Goal: Task Accomplishment & Management: Use online tool/utility

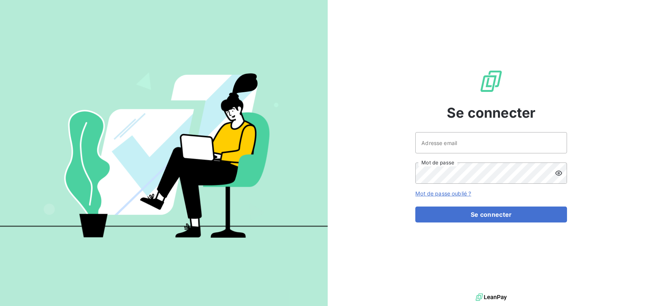
click at [465, 128] on div "Se connecter Adresse email Mot de passe Mot de passe oublié ? Se connecter" at bounding box center [491, 145] width 152 height 291
click at [473, 140] on input "Adresse email" at bounding box center [491, 142] width 152 height 21
type input "[EMAIL_ADDRESS][DOMAIN_NAME]"
click at [415, 206] on button "Se connecter" at bounding box center [491, 214] width 152 height 16
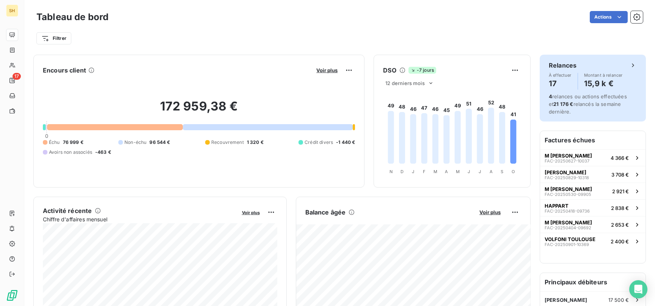
click at [627, 99] on span "4 relances ou actions effectuées et 21 176 € relancés la semaine dernière." at bounding box center [587, 103] width 78 height 21
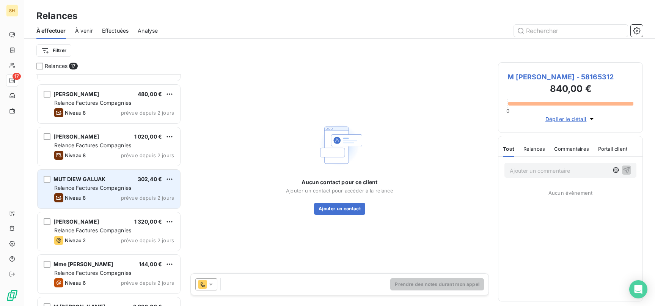
scroll to position [77, 0]
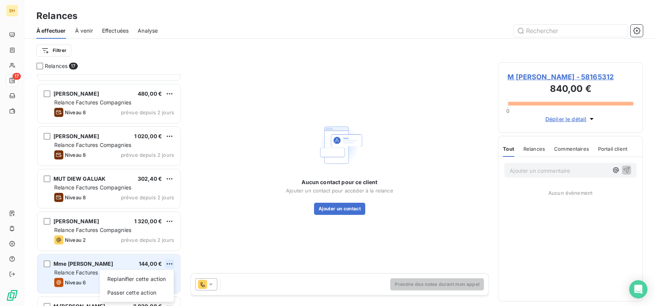
click at [168, 264] on html "SH 17 Relances À effectuer À venir Effectuées Analyse Filtrer Relances 17 M [PE…" at bounding box center [327, 153] width 655 height 306
click at [136, 291] on div "Passer cette action" at bounding box center [137, 292] width 68 height 12
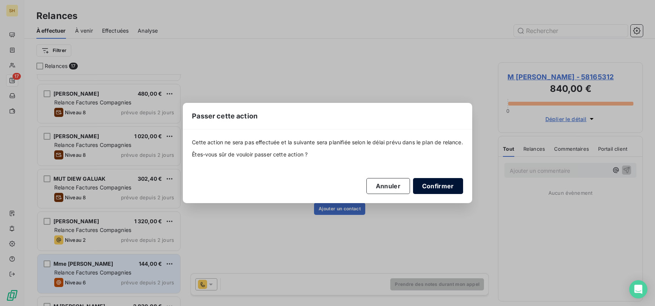
click at [442, 186] on button "Confirmer" at bounding box center [438, 186] width 50 height 16
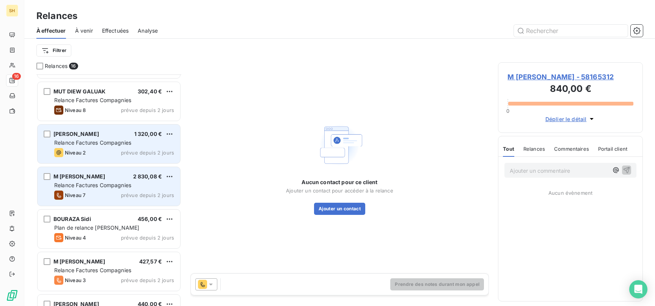
scroll to position [164, 0]
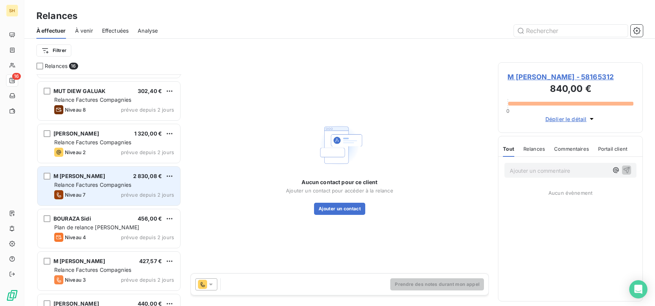
click at [69, 192] on span "Niveau 7" at bounding box center [75, 194] width 20 height 6
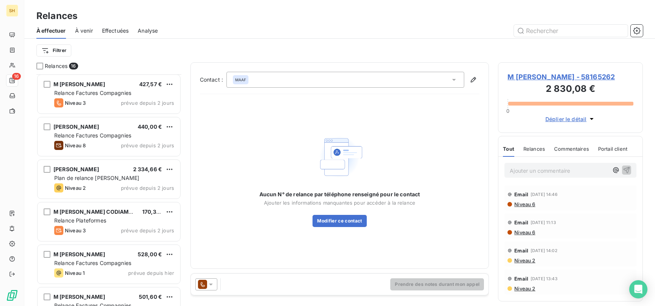
scroll to position [448, 0]
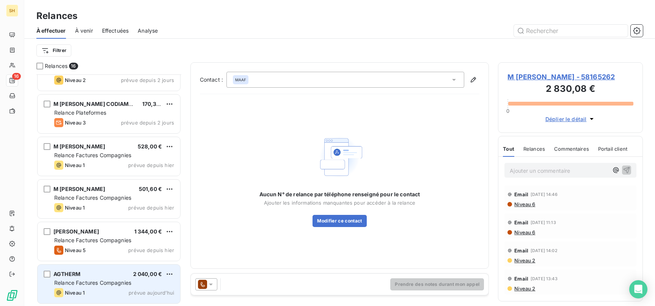
click at [125, 290] on div "Niveau 1 prévue aujourd’hui" at bounding box center [114, 292] width 120 height 9
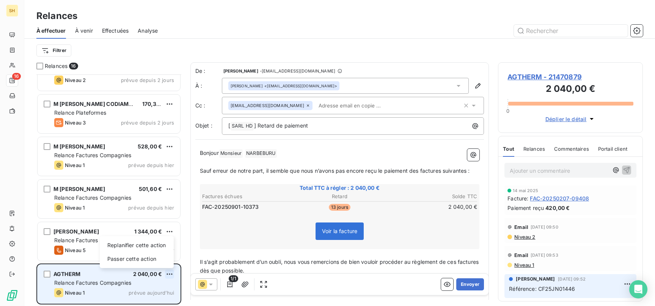
click at [172, 273] on html "SH 16 Relances À effectuer À venir Effectuées Analyse Filtrer Relances 16 [PERS…" at bounding box center [327, 153] width 655 height 306
click at [147, 263] on div "Passer cette action" at bounding box center [137, 258] width 68 height 12
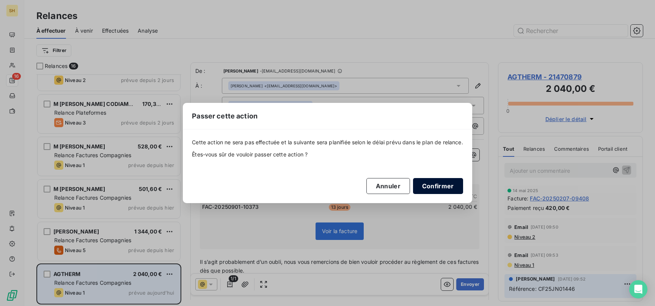
click at [421, 186] on button "Confirmer" at bounding box center [438, 186] width 50 height 16
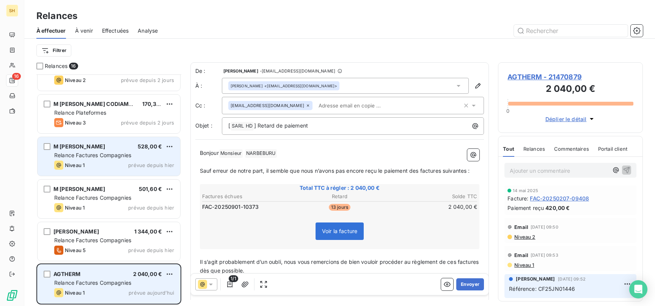
scroll to position [406, 0]
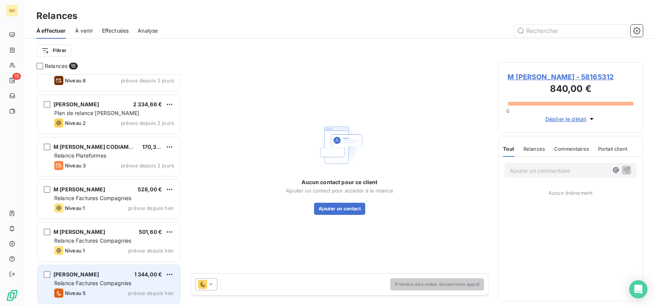
click at [88, 283] on span "Relance Factures Compagnies" at bounding box center [92, 282] width 77 height 6
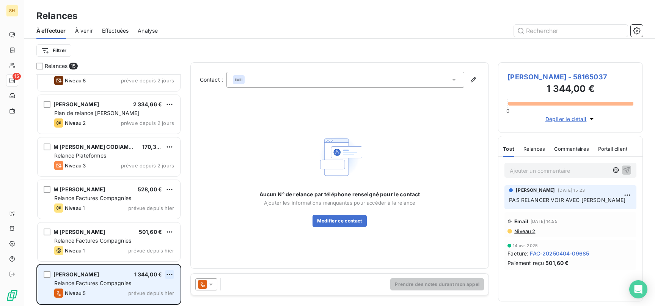
click at [169, 273] on html "SH 15 Relances À effectuer À venir Effectuées Analyse Filtrer Relances 15 M [PE…" at bounding box center [327, 153] width 655 height 306
click at [145, 263] on div "Passer cette action" at bounding box center [137, 259] width 68 height 12
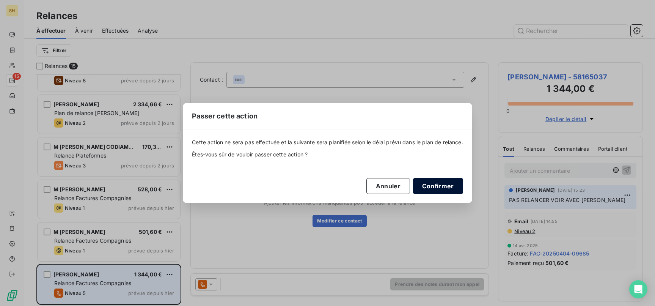
click at [451, 188] on button "Confirmer" at bounding box center [438, 186] width 50 height 16
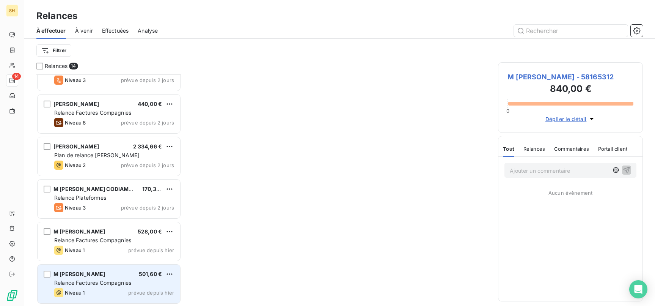
scroll to position [363, 0]
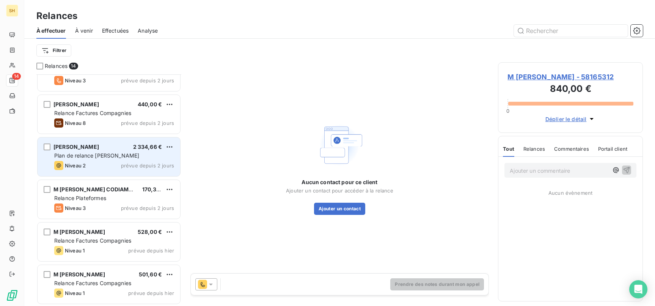
click at [88, 145] on span "[PERSON_NAME]" at bounding box center [75, 146] width 45 height 6
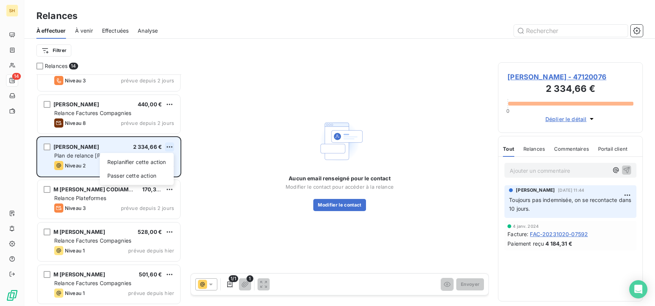
click at [170, 145] on html "SH 14 Relances À effectuer À venir Effectuées Analyse Filtrer Relances 14 M [PE…" at bounding box center [327, 153] width 655 height 306
click at [146, 172] on div "Passer cette action" at bounding box center [137, 175] width 68 height 12
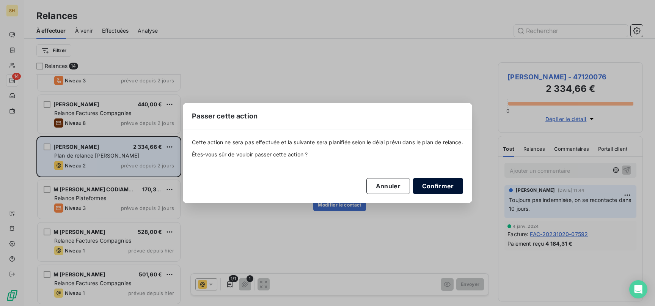
click at [451, 187] on button "Confirmer" at bounding box center [438, 186] width 50 height 16
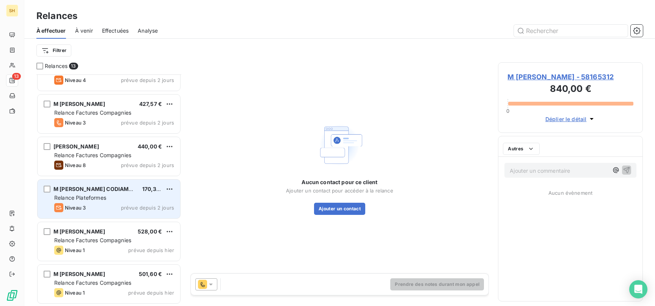
scroll to position [321, 0]
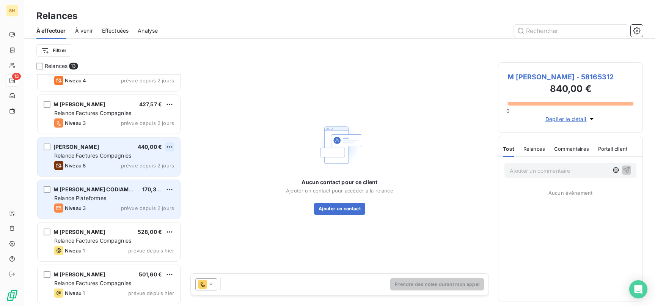
click at [169, 147] on html "SH 13 Relances À effectuer À venir Effectuées Analyse Filtrer Relances 13 M [PE…" at bounding box center [327, 153] width 655 height 306
click at [161, 175] on div "Passer cette action" at bounding box center [137, 175] width 68 height 12
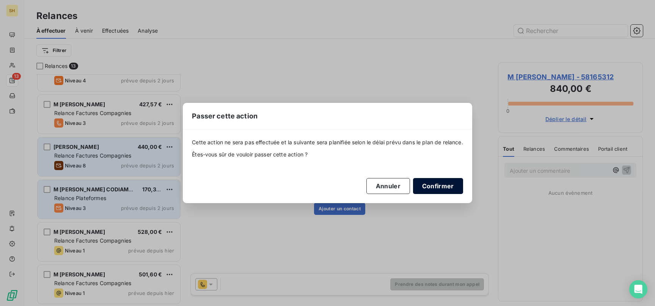
click at [446, 180] on button "Confirmer" at bounding box center [438, 186] width 50 height 16
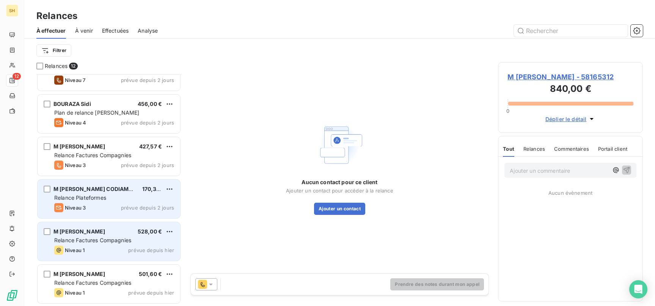
scroll to position [278, 0]
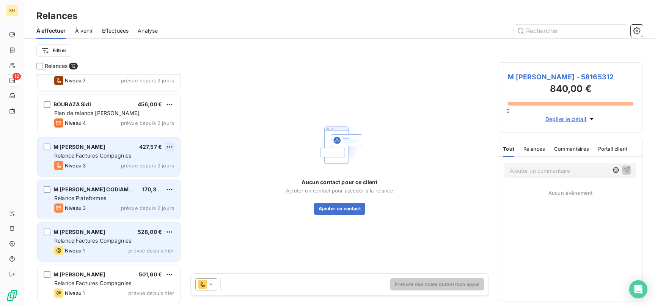
click at [166, 145] on html "SH 12 Relances À effectuer À venir Effectuées Analyse Filtrer Relances 12 M [PE…" at bounding box center [327, 153] width 655 height 306
click at [148, 174] on div "Passer cette action" at bounding box center [137, 175] width 68 height 12
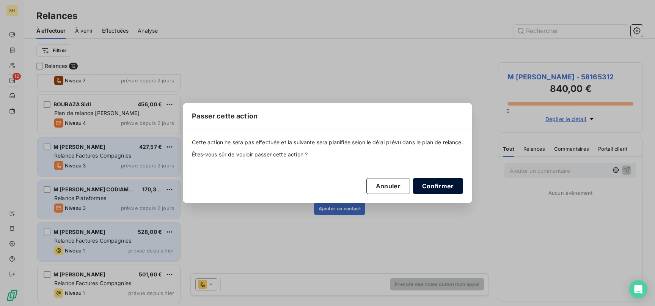
click at [454, 187] on button "Confirmer" at bounding box center [438, 186] width 50 height 16
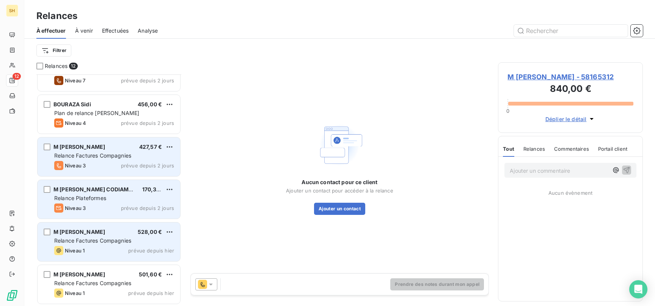
scroll to position [236, 0]
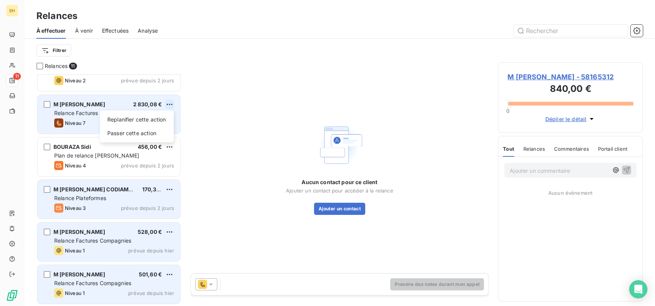
click at [170, 102] on html "SH 11 Relances À effectuer À venir Effectuées Analyse Filtrer Relances 11 M [PE…" at bounding box center [327, 153] width 655 height 306
click at [154, 130] on div "Passer cette action" at bounding box center [137, 133] width 68 height 12
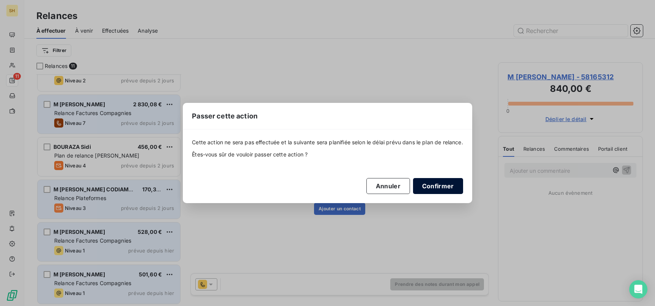
click at [448, 186] on button "Confirmer" at bounding box center [438, 186] width 50 height 16
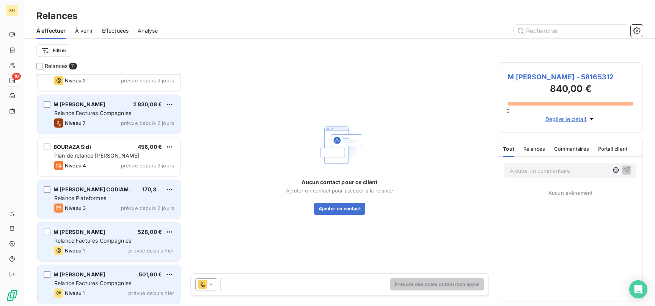
scroll to position [193, 0]
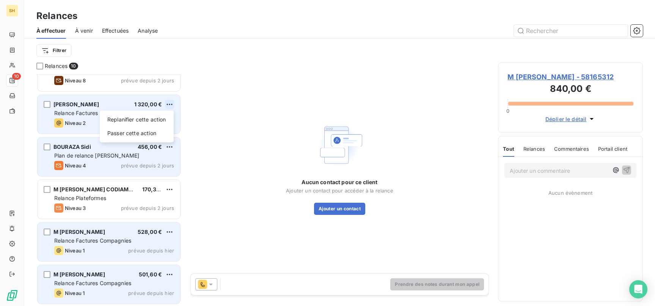
click at [168, 103] on html "SH 10 Relances À effectuer À venir Effectuées Analyse Filtrer Relances 10 M [PE…" at bounding box center [327, 153] width 655 height 306
click at [140, 131] on div "Passer cette action" at bounding box center [137, 133] width 68 height 12
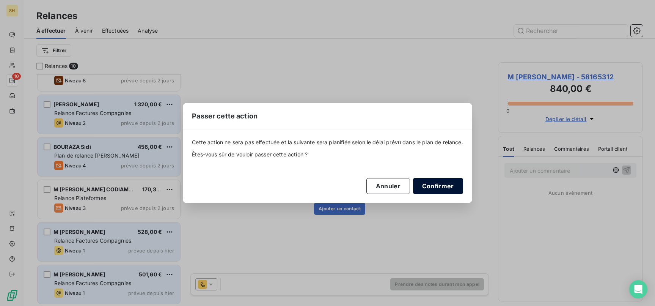
click at [463, 186] on button "Confirmer" at bounding box center [438, 186] width 50 height 16
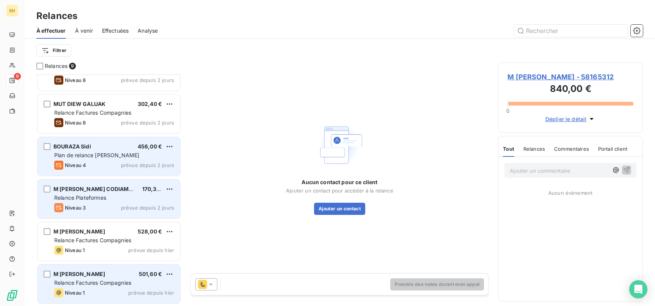
scroll to position [151, 0]
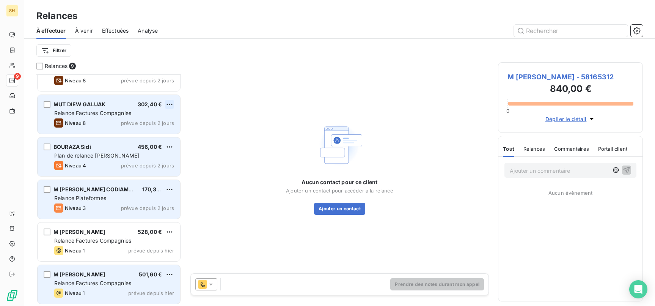
click at [173, 106] on html "SH 9 Relances À effectuer À venir Effectuées Analyse Filtrer Relances 9 M [PERS…" at bounding box center [327, 153] width 655 height 306
click at [137, 134] on div "Passer cette action" at bounding box center [137, 133] width 68 height 12
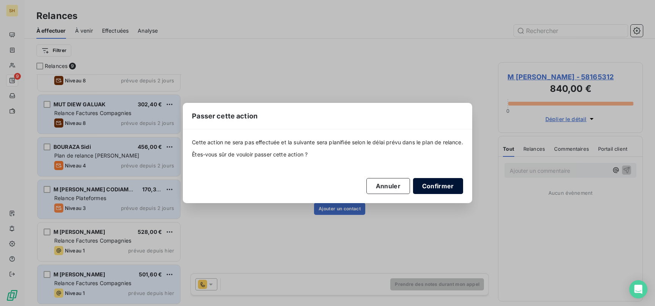
click at [459, 183] on button "Confirmer" at bounding box center [438, 186] width 50 height 16
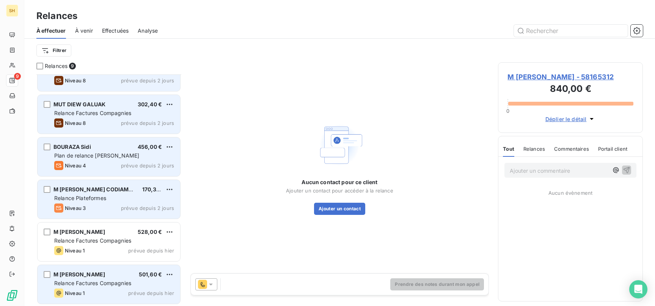
scroll to position [108, 0]
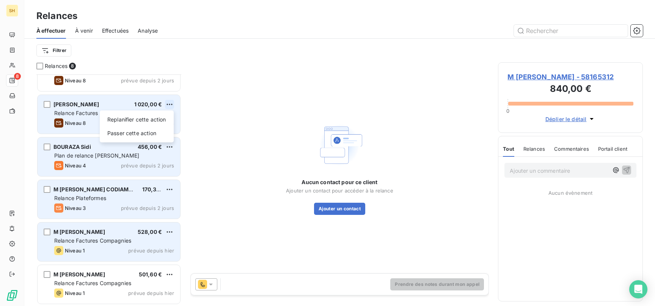
click at [170, 105] on html "SH 8 Relances À effectuer À venir Effectuées Analyse Filtrer Relances 8 M [PERS…" at bounding box center [327, 153] width 655 height 306
click at [139, 131] on div "Passer cette action" at bounding box center [137, 133] width 68 height 12
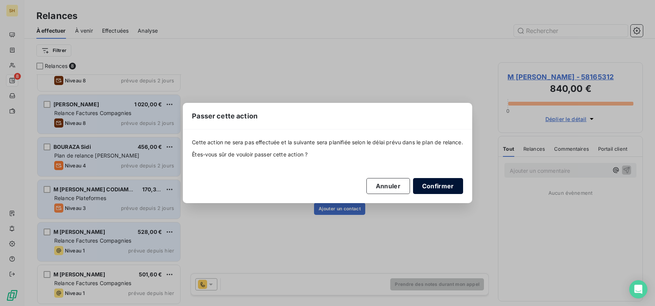
click at [444, 181] on button "Confirmer" at bounding box center [438, 186] width 50 height 16
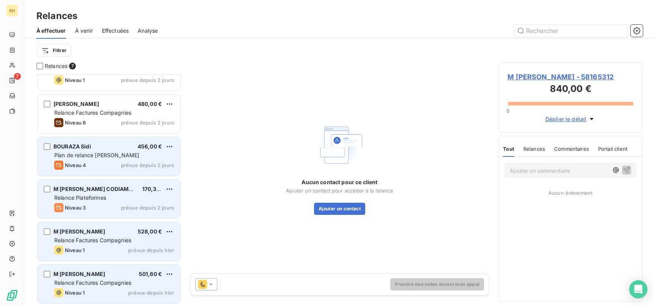
scroll to position [66, 0]
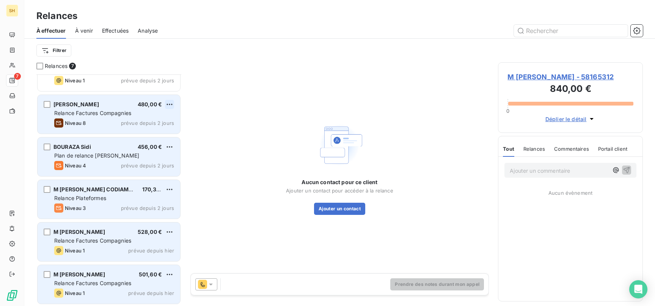
click at [173, 103] on html "SH 7 Relances À effectuer À venir Effectuées Analyse Filtrer Relances 7 M [PERS…" at bounding box center [327, 153] width 655 height 306
click at [149, 132] on div "Passer cette action" at bounding box center [137, 133] width 68 height 12
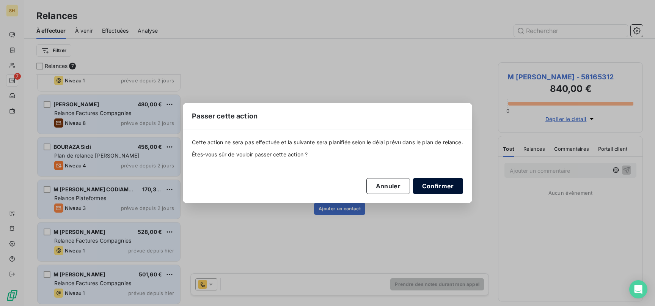
click at [426, 185] on button "Confirmer" at bounding box center [438, 186] width 50 height 16
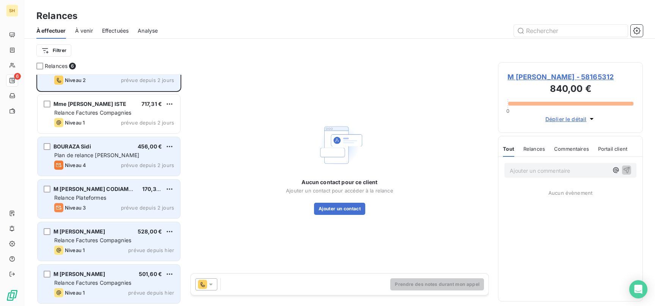
scroll to position [24, 0]
click at [39, 68] on div at bounding box center [39, 66] width 7 height 7
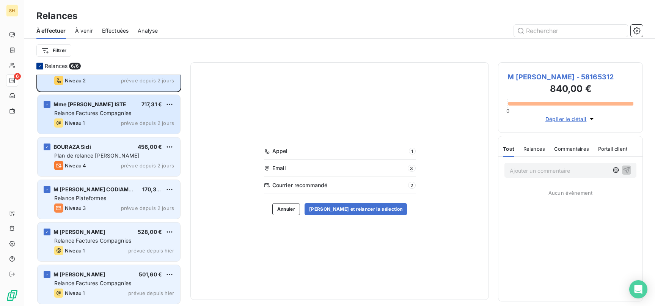
click at [43, 65] on div at bounding box center [39, 66] width 7 height 7
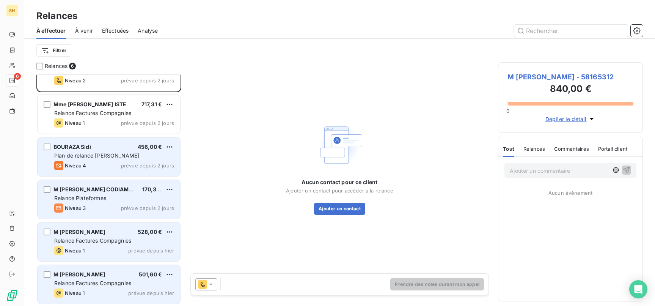
scroll to position [0, 0]
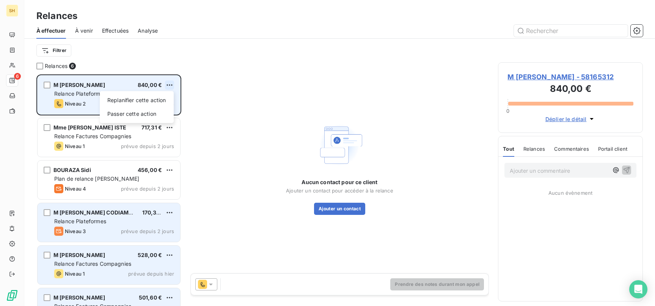
click at [172, 85] on html "SH 6 Relances À effectuer À venir Effectuées Analyse Filtrer Relances 6 M [PERS…" at bounding box center [327, 153] width 655 height 306
click at [139, 113] on div "Passer cette action" at bounding box center [137, 114] width 68 height 12
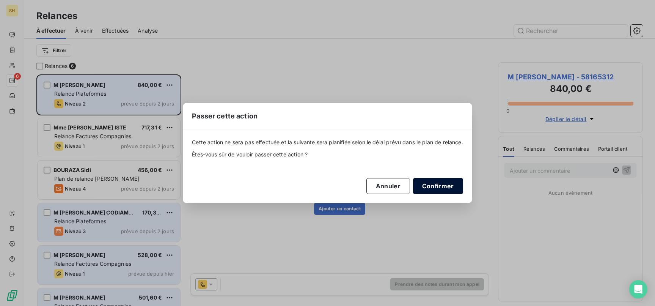
click at [455, 182] on button "Confirmer" at bounding box center [438, 186] width 50 height 16
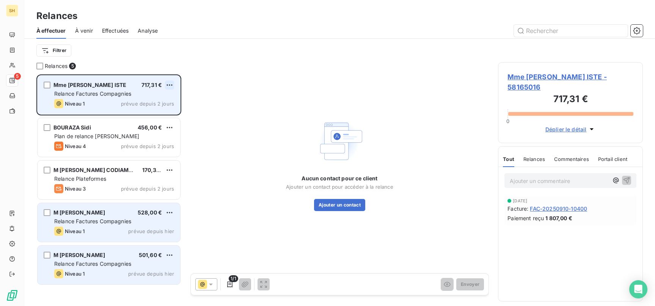
click at [171, 83] on html "SH 5 Relances À effectuer À venir Effectuées Analyse Filtrer Relances 5 Mme [PE…" at bounding box center [327, 153] width 655 height 306
click at [151, 110] on div "Passer cette action" at bounding box center [137, 114] width 68 height 12
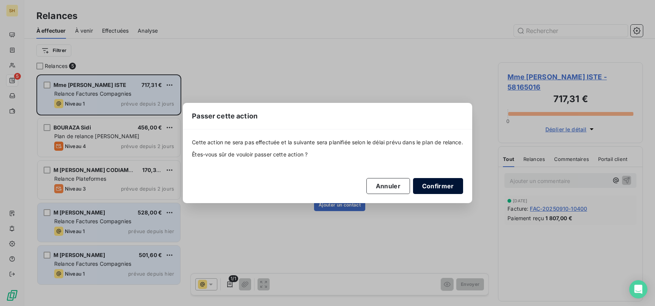
click at [438, 183] on button "Confirmer" at bounding box center [438, 186] width 50 height 16
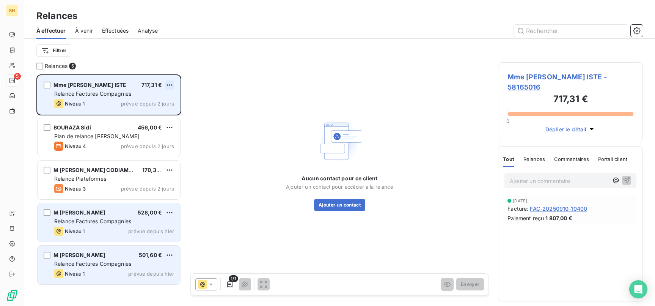
click at [170, 84] on html "SH 5 Relances À effectuer À venir Effectuées Analyse Filtrer Relances 5 Mme [PE…" at bounding box center [327, 153] width 655 height 306
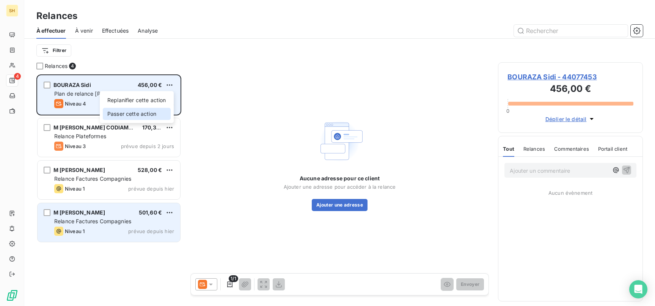
click at [159, 111] on div "Passer cette action" at bounding box center [137, 114] width 68 height 12
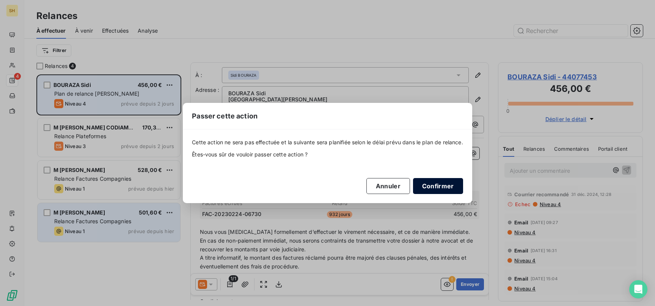
click at [449, 189] on button "Confirmer" at bounding box center [438, 186] width 50 height 16
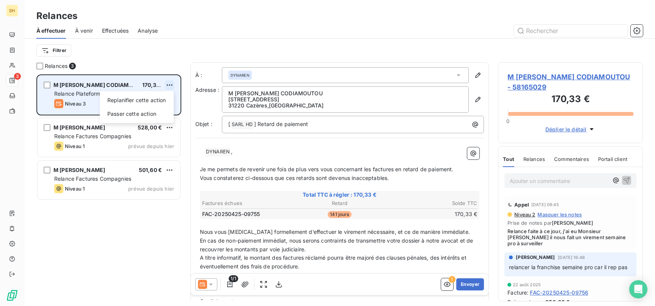
click at [169, 85] on html "SH 3 Relances À effectuer À venir Effectuées Analyse Filtrer Relances 3 M [PERS…" at bounding box center [327, 153] width 655 height 306
click at [158, 110] on div "Passer cette action" at bounding box center [137, 114] width 68 height 12
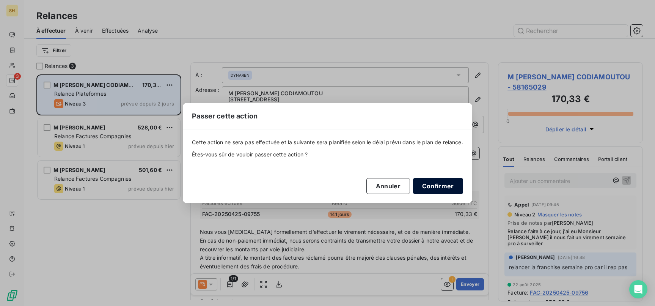
click at [436, 182] on button "Confirmer" at bounding box center [438, 186] width 50 height 16
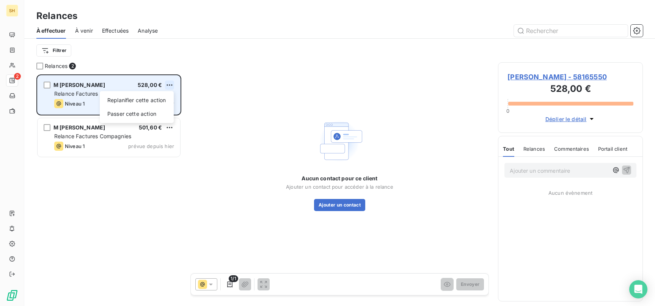
click at [169, 85] on html "SH 2 Relances À effectuer À venir Effectuées Analyse Filtrer Relances 2 M [PERS…" at bounding box center [327, 153] width 655 height 306
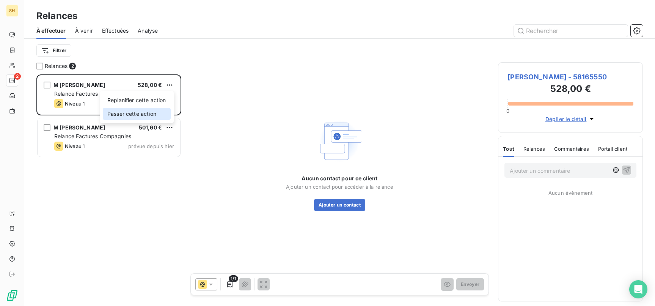
drag, startPoint x: 151, startPoint y: 111, endPoint x: 179, endPoint y: 116, distance: 28.9
click at [151, 110] on div "Passer cette action" at bounding box center [137, 114] width 68 height 12
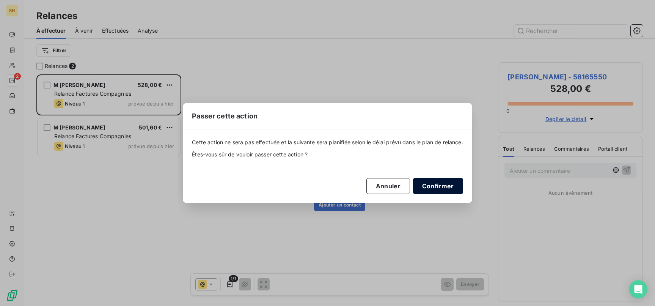
click at [445, 188] on button "Confirmer" at bounding box center [438, 186] width 50 height 16
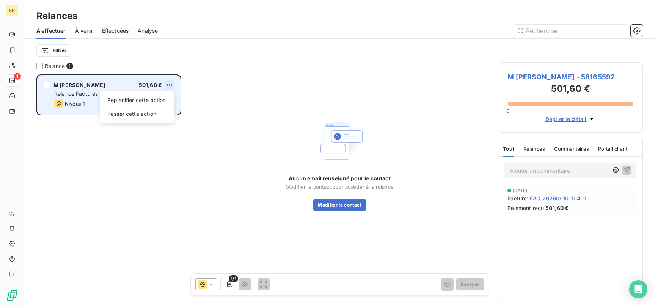
click at [172, 82] on html "SH 1 Relances À effectuer À venir Effectuées Analyse Filtrer Relance 1 M [PERSO…" at bounding box center [327, 153] width 655 height 306
click at [155, 108] on div "Passer cette action" at bounding box center [137, 114] width 68 height 12
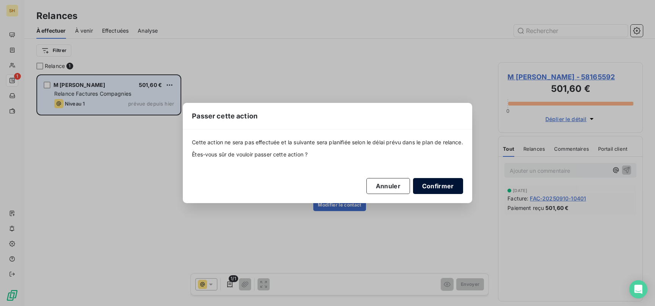
click at [434, 188] on button "Confirmer" at bounding box center [438, 186] width 50 height 16
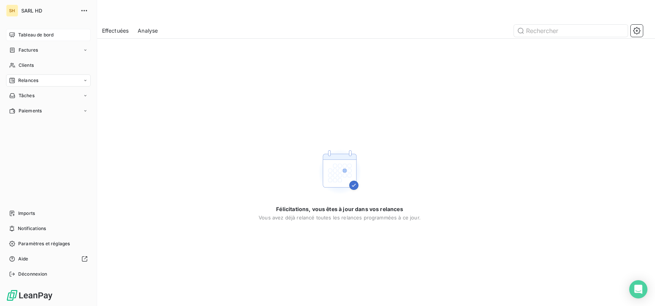
click at [9, 29] on div "Tableau de bord" at bounding box center [48, 35] width 85 height 12
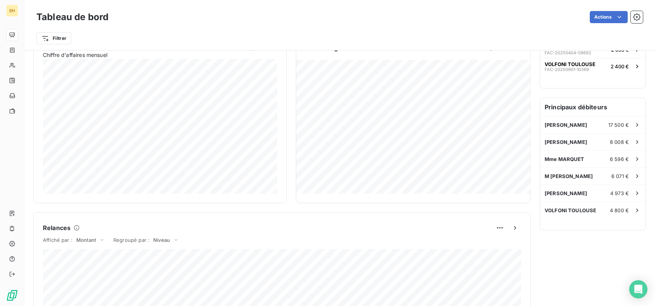
scroll to position [167, 0]
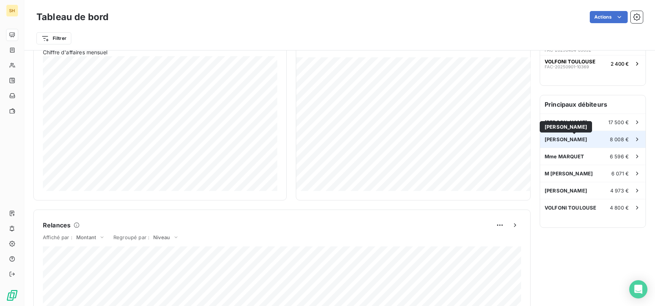
click at [581, 138] on span "[PERSON_NAME]" at bounding box center [565, 139] width 42 height 6
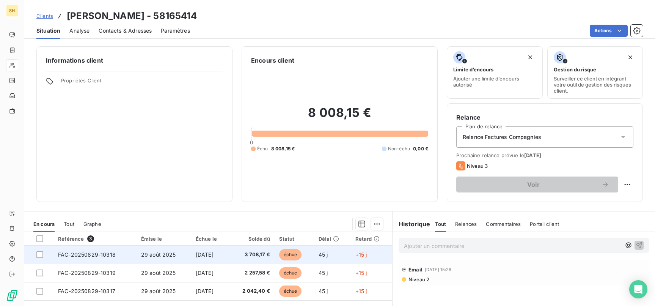
click at [158, 257] on td "29 août 2025" at bounding box center [163, 254] width 55 height 18
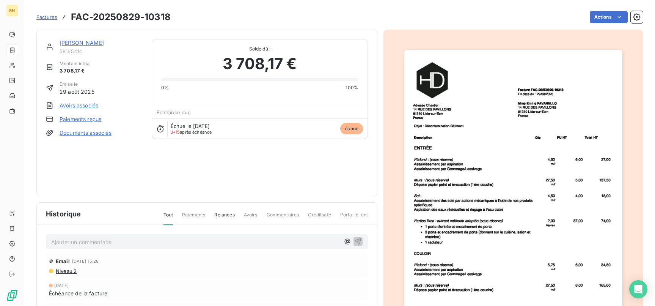
click at [87, 44] on link "[PERSON_NAME]" at bounding box center [82, 42] width 44 height 6
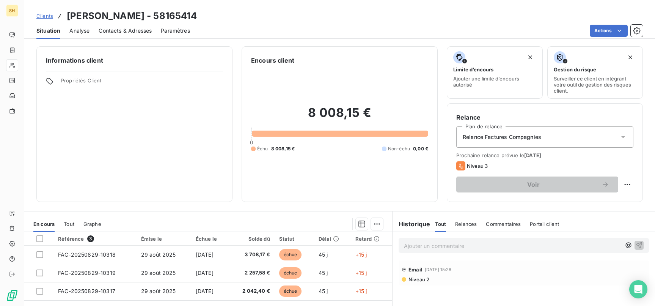
click at [414, 276] on span "Niveau 2" at bounding box center [418, 279] width 22 height 6
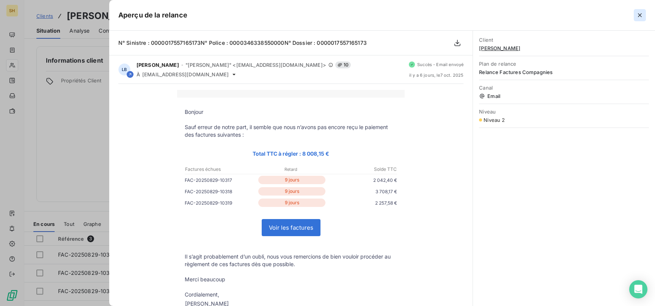
click at [638, 13] on icon "button" at bounding box center [640, 15] width 8 height 8
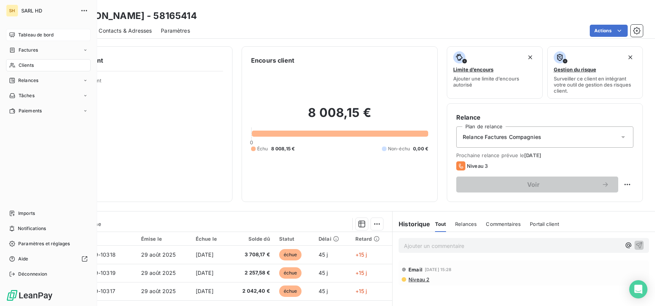
click at [16, 33] on div "Tableau de bord" at bounding box center [48, 35] width 85 height 12
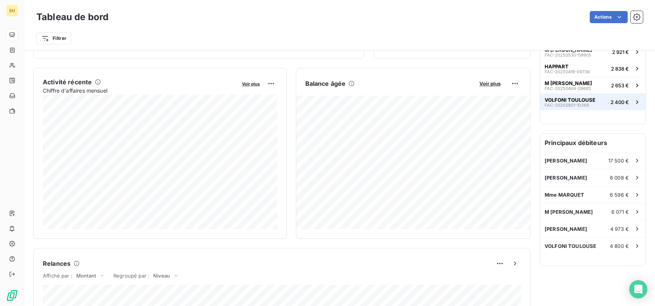
scroll to position [132, 0]
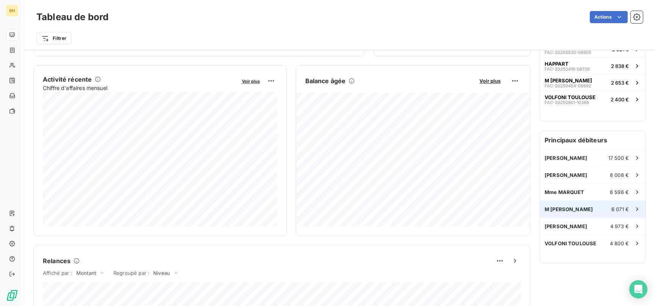
click at [619, 215] on div "M [PERSON_NAME] 6 071 €" at bounding box center [592, 209] width 105 height 17
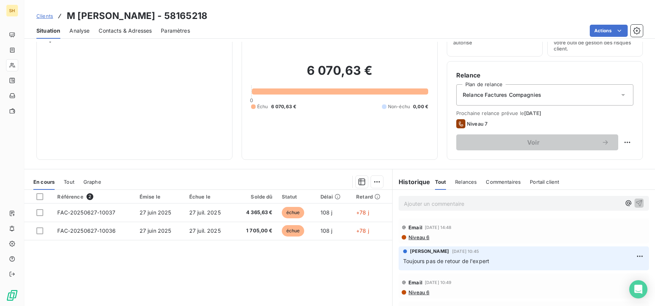
scroll to position [42, 0]
drag, startPoint x: 78, startPoint y: 13, endPoint x: 158, endPoint y: 13, distance: 80.0
click at [158, 13] on h3 "M [PERSON_NAME] - 58165218" at bounding box center [137, 16] width 141 height 14
copy h3 "[PERSON_NAME]"
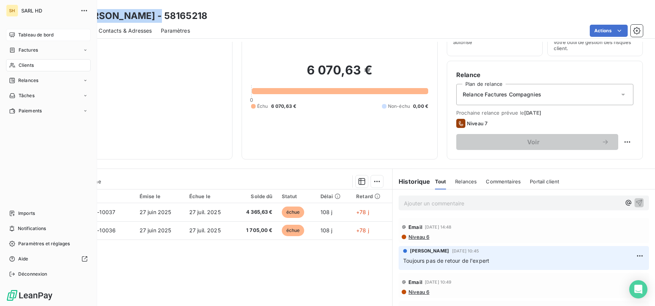
click at [17, 32] on div "Tableau de bord" at bounding box center [48, 35] width 85 height 12
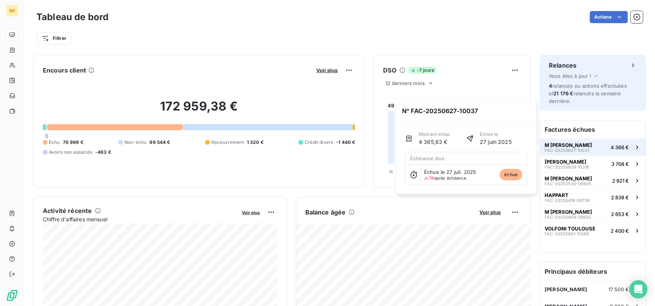
click at [611, 147] on span "4 366 €" at bounding box center [619, 147] width 18 height 6
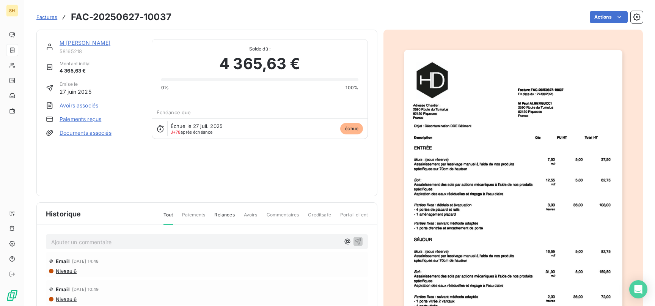
click at [107, 41] on link "M [PERSON_NAME]" at bounding box center [85, 42] width 51 height 6
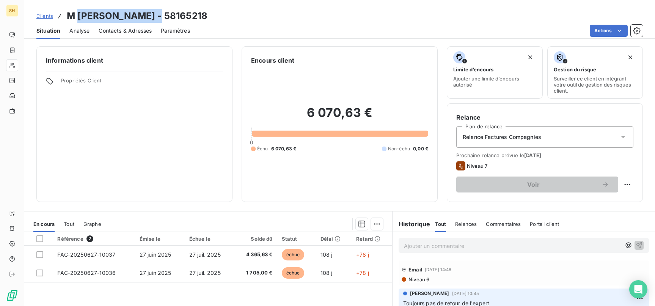
drag, startPoint x: 77, startPoint y: 14, endPoint x: 157, endPoint y: 15, distance: 80.4
click at [157, 15] on h3 "M [PERSON_NAME] - 58165218" at bounding box center [137, 16] width 141 height 14
copy h3 "[PERSON_NAME]"
click at [624, 179] on html "SH Clients M [PERSON_NAME] - 58165218 Situation Analyse Contacts & Adresses Par…" at bounding box center [327, 153] width 655 height 306
click at [611, 200] on div "Replanifier cette action" at bounding box center [596, 201] width 68 height 12
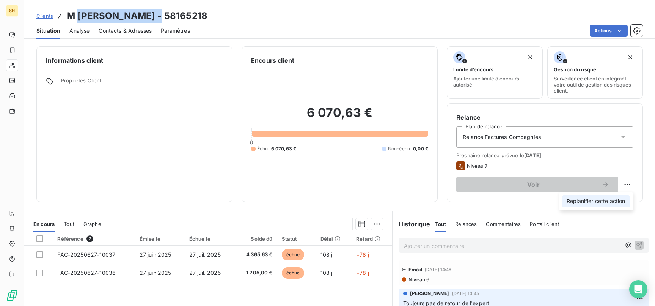
select select "9"
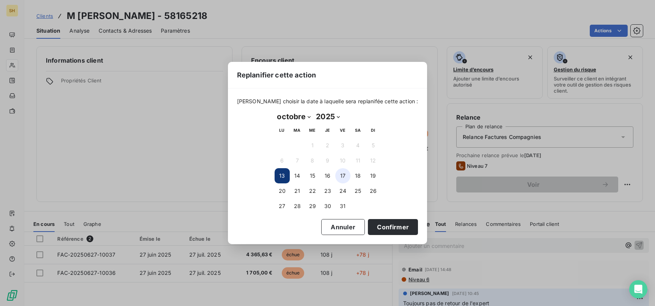
click at [340, 172] on button "17" at bounding box center [342, 175] width 15 height 15
click at [312, 176] on button "15" at bounding box center [312, 175] width 15 height 15
click at [384, 225] on button "Confirmer" at bounding box center [393, 227] width 50 height 16
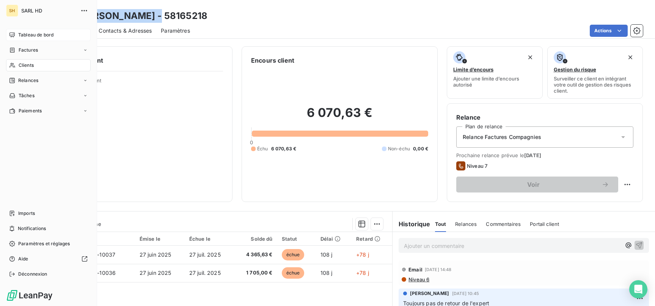
click at [18, 30] on div "Tableau de bord" at bounding box center [48, 35] width 85 height 12
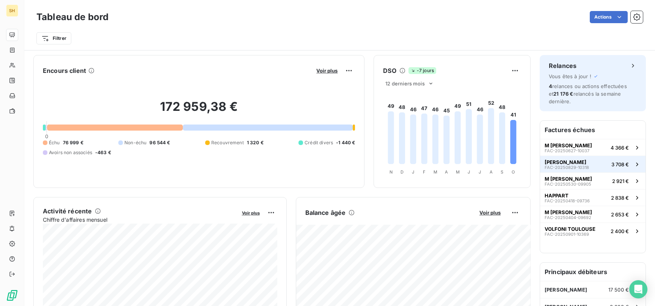
click at [589, 166] on div "[PERSON_NAME] FAC-20250829-10318" at bounding box center [566, 164] width 44 height 11
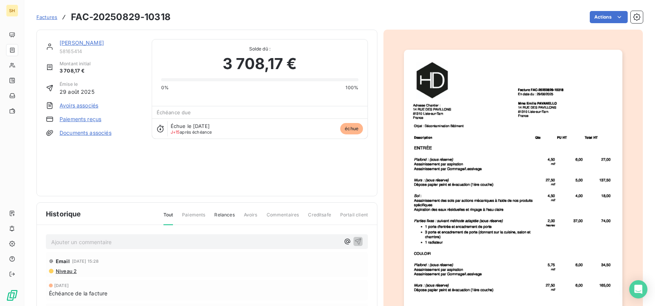
click at [104, 43] on link "[PERSON_NAME]" at bounding box center [82, 42] width 44 height 6
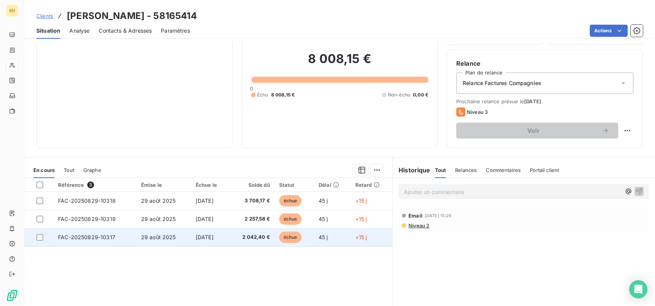
scroll to position [47, 0]
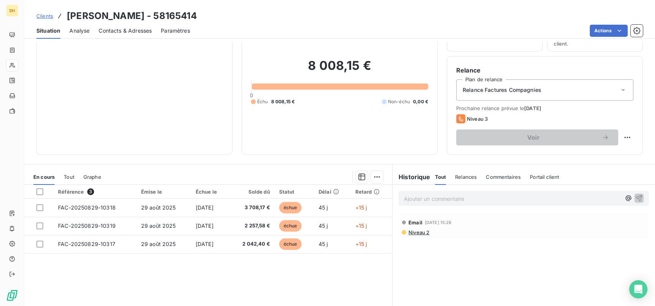
click at [139, 25] on div "Contacts & Adresses" at bounding box center [125, 31] width 53 height 16
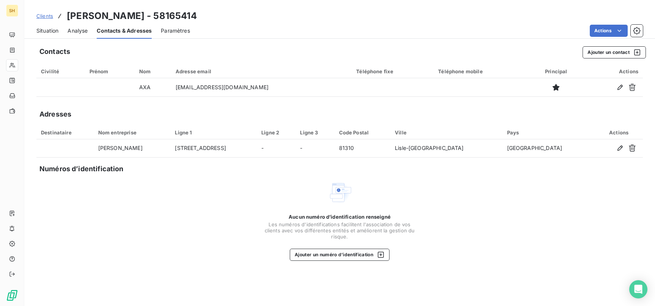
click at [48, 30] on span "Situation" at bounding box center [47, 31] width 22 height 8
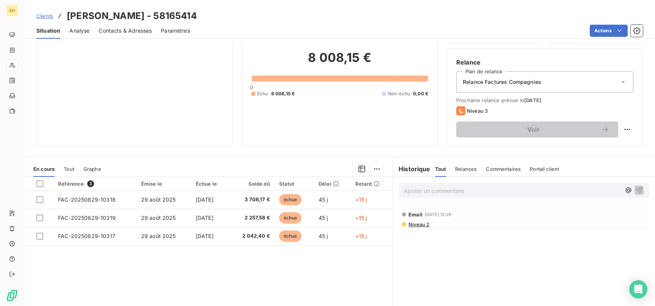
scroll to position [56, 0]
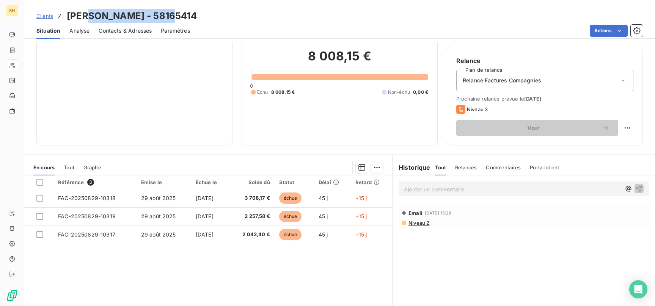
drag, startPoint x: 90, startPoint y: 11, endPoint x: 174, endPoint y: 14, distance: 83.4
click at [174, 14] on h3 "[PERSON_NAME] - 58165414" at bounding box center [132, 16] width 130 height 14
copy h3 "[PERSON_NAME]"
